Goal: Find specific page/section: Find specific page/section

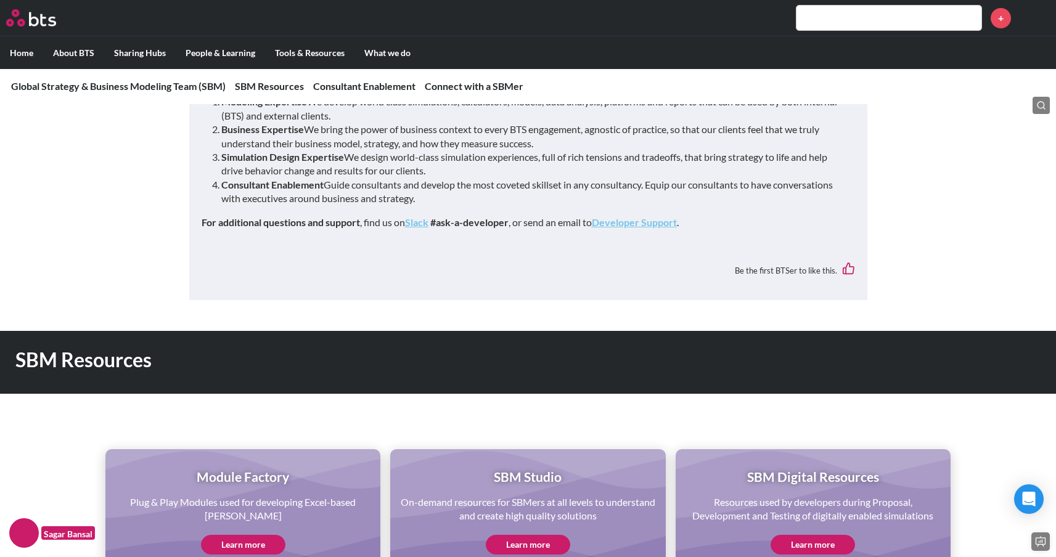
scroll to position [493, 0]
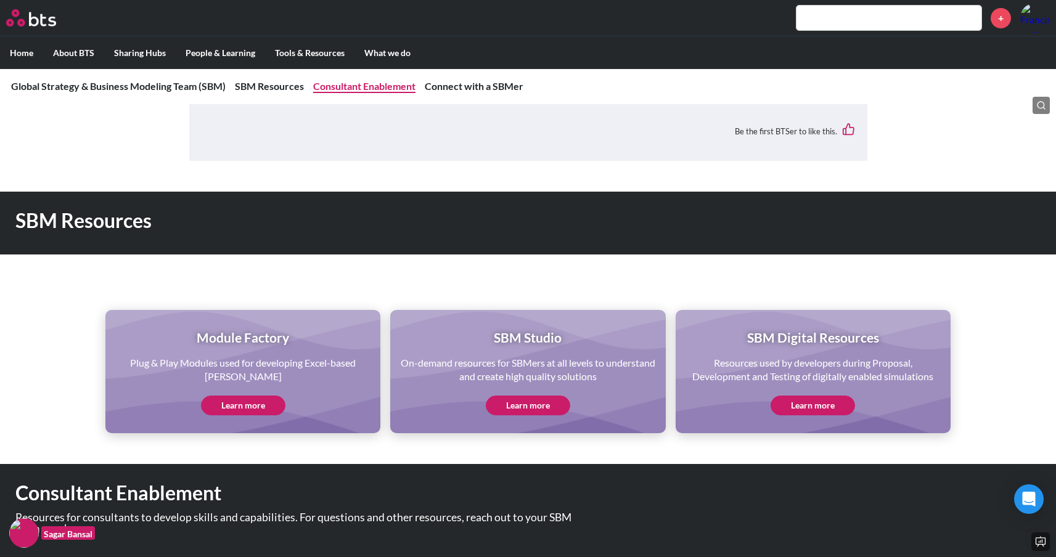
click at [380, 87] on link "Consultant Enablement" at bounding box center [364, 86] width 102 height 12
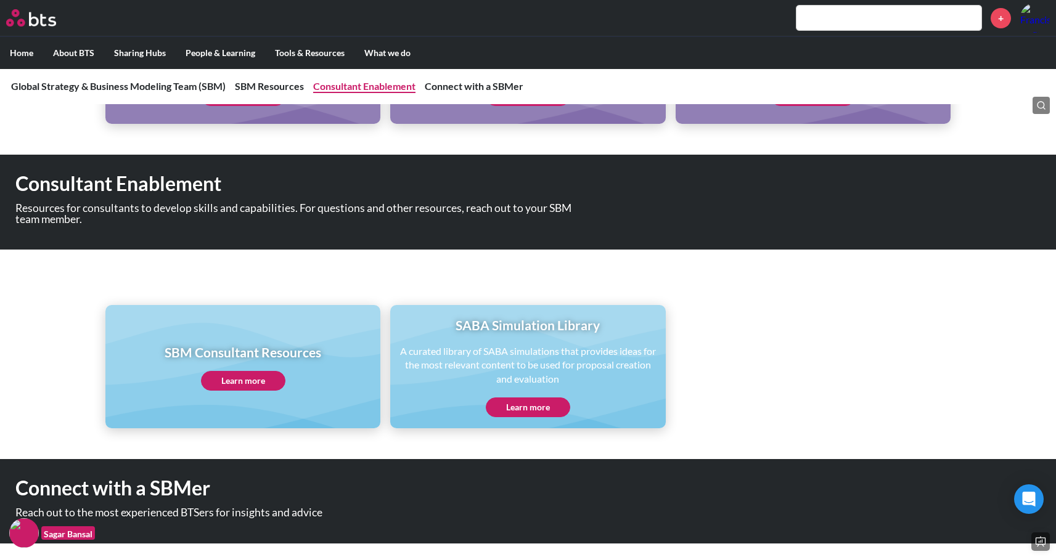
scroll to position [803, 0]
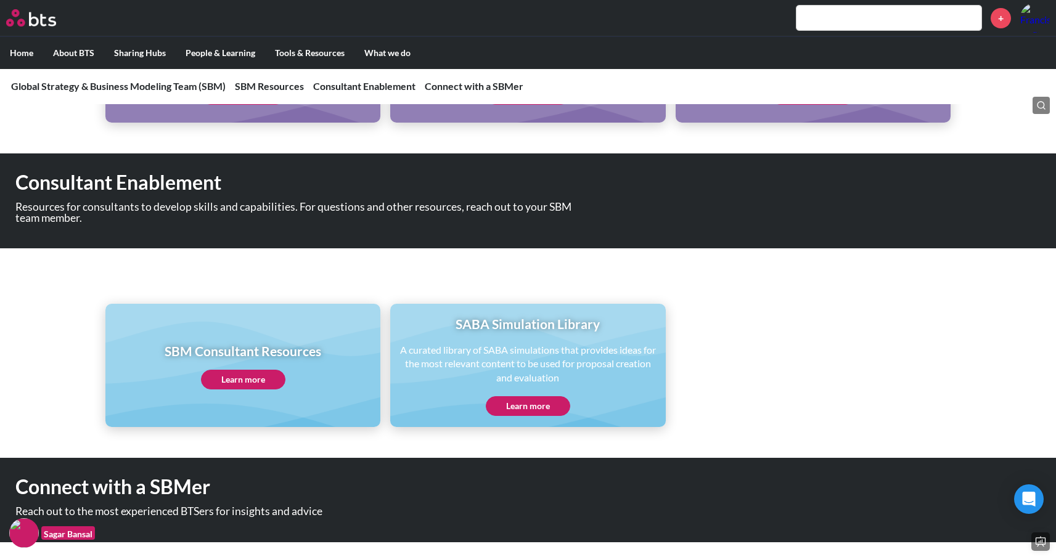
click at [243, 378] on link "Learn more" at bounding box center [243, 380] width 84 height 20
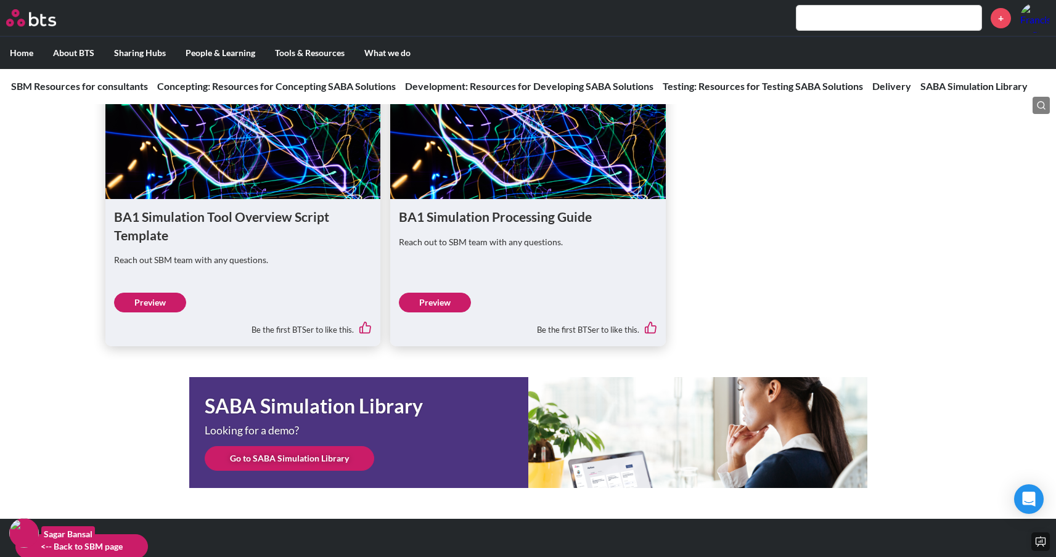
scroll to position [1806, 0]
